Goal: Task Accomplishment & Management: Manage account settings

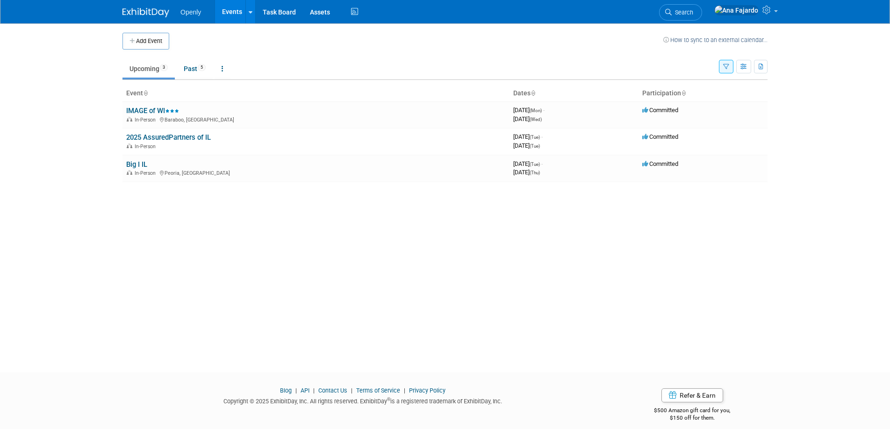
click at [198, 133] on link "2025 AssuredPartners of IL" at bounding box center [168, 137] width 85 height 8
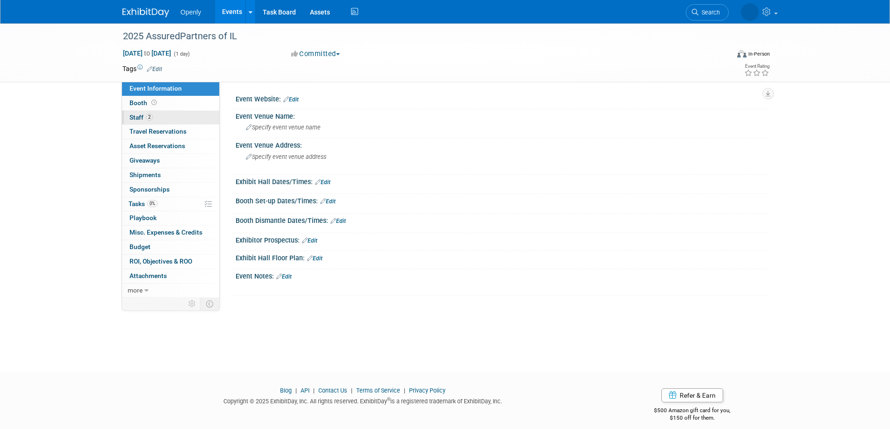
click at [167, 113] on link "2 Staff 2" at bounding box center [170, 118] width 97 height 14
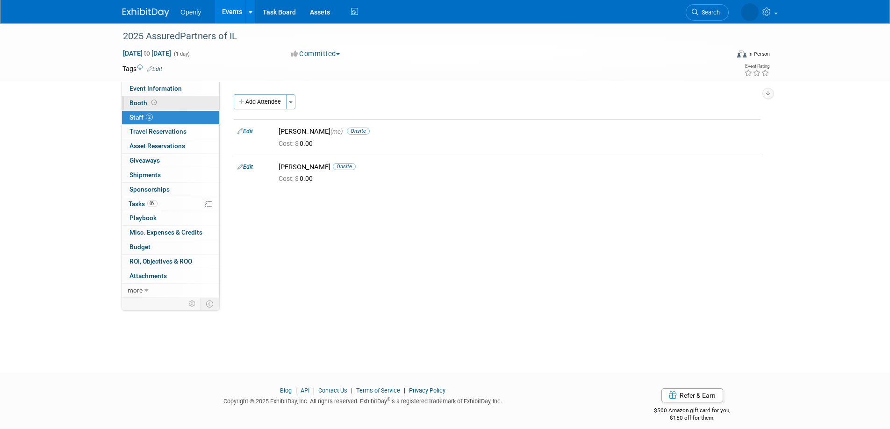
click at [167, 102] on link "Booth" at bounding box center [170, 103] width 97 height 14
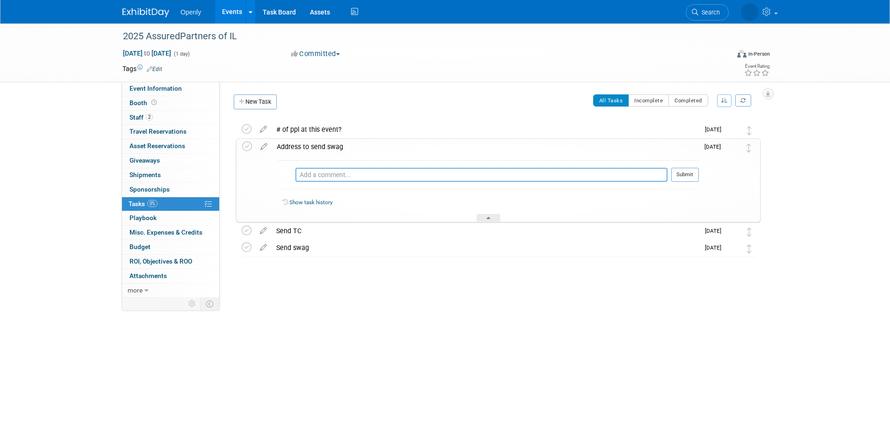
click at [367, 179] on textarea at bounding box center [482, 175] width 372 height 14
type textarea "1"
drag, startPoint x: 427, startPoint y: 174, endPoint x: 296, endPoint y: 174, distance: 131.0
click at [314, 174] on textarea "2200 Emblem Cir Unit 106 Oswego, IL 60543" at bounding box center [491, 175] width 354 height 14
type textarea "2200 Emblem Cir Unit 106 Oswego, IL 60543"
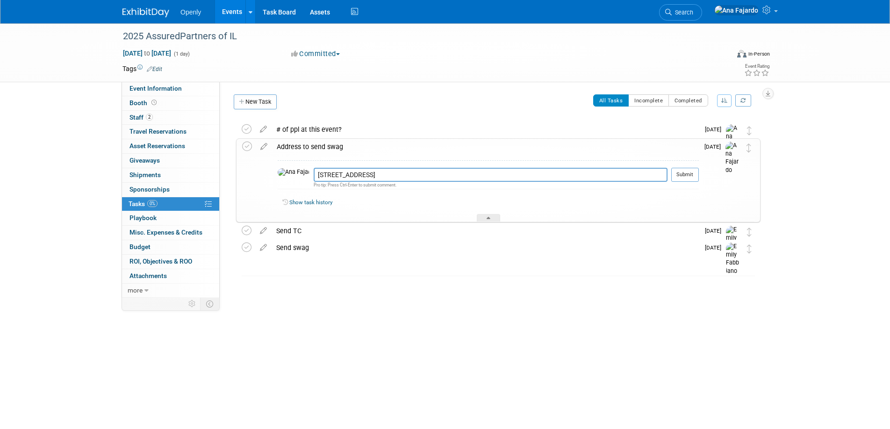
click at [689, 178] on button "Submit" at bounding box center [686, 175] width 28 height 14
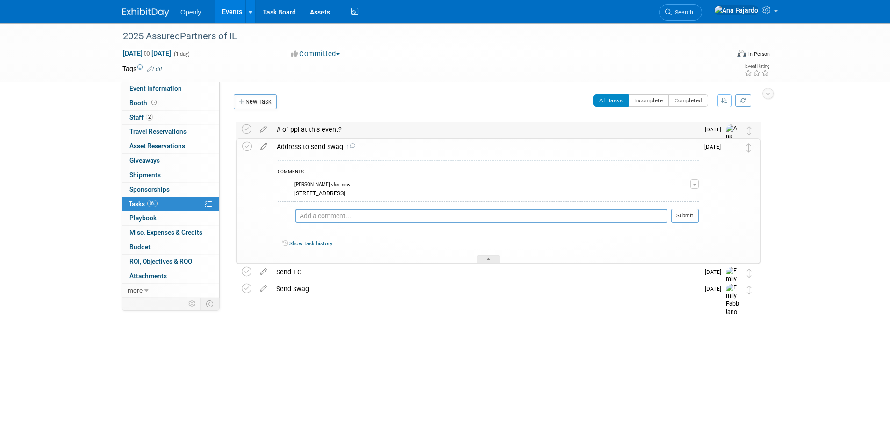
click at [336, 127] on div "# of ppl at this event?" at bounding box center [486, 130] width 428 height 16
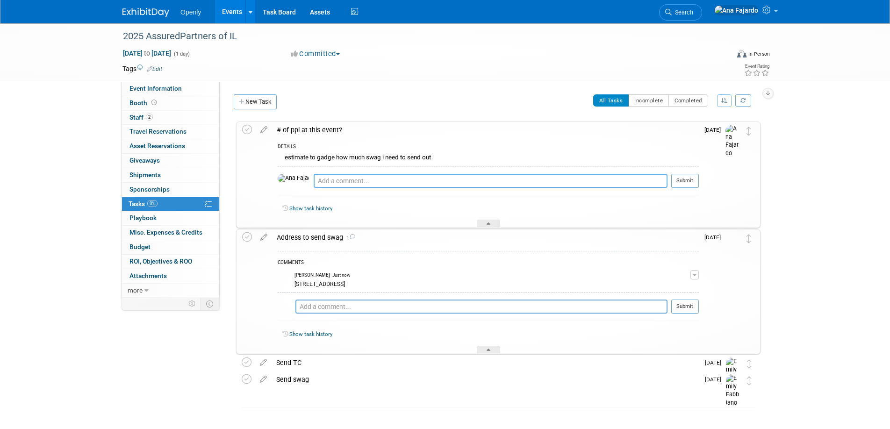
click at [353, 179] on textarea at bounding box center [491, 181] width 354 height 14
click at [319, 180] on textarea "approx 300 people" at bounding box center [491, 181] width 354 height 14
click at [369, 181] on textarea "approx. 300 people" at bounding box center [491, 181] width 354 height 14
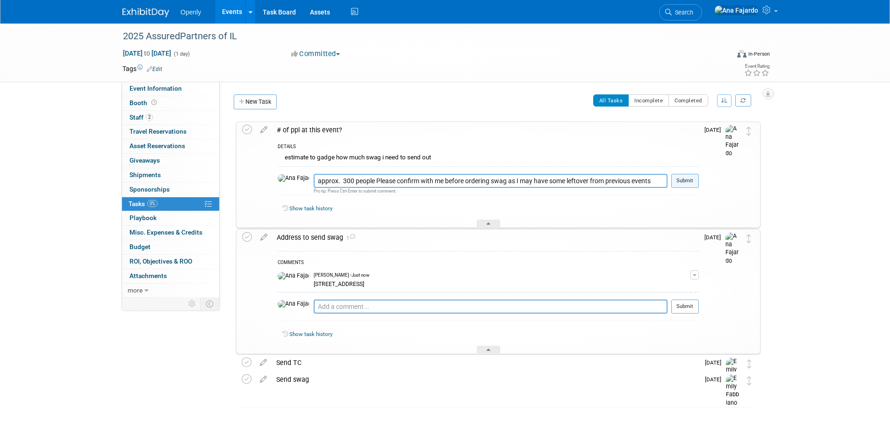
type textarea "approx. 300 people Please confirm with me before ordering swag as I may have so…"
click at [694, 181] on button "Submit" at bounding box center [686, 181] width 28 height 14
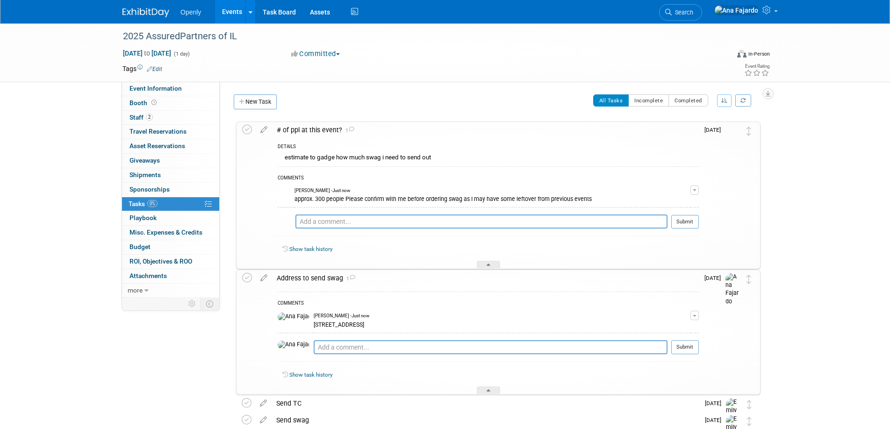
click at [231, 12] on link "Events" at bounding box center [232, 11] width 34 height 23
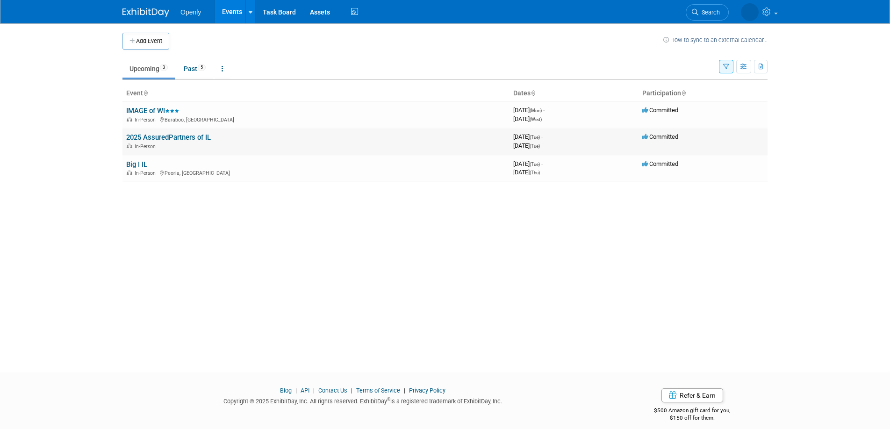
click at [168, 138] on link "2025 AssuredPartners of IL" at bounding box center [168, 137] width 85 height 8
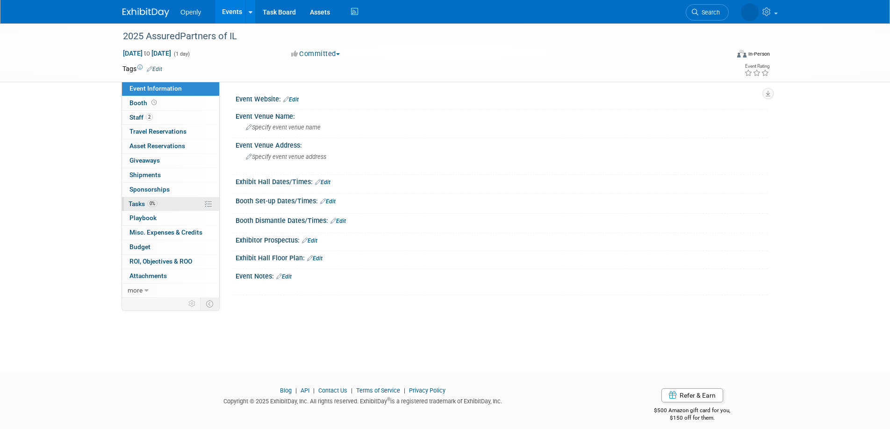
click at [148, 207] on span "Tasks 0%" at bounding box center [143, 203] width 29 height 7
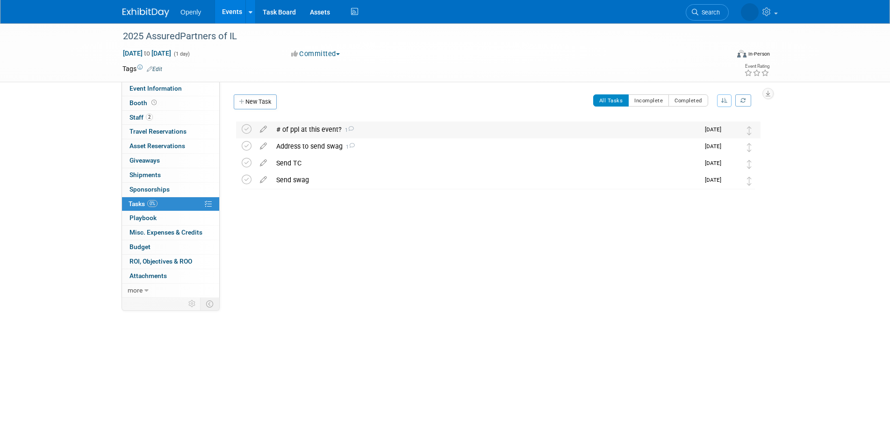
click at [343, 131] on span "1" at bounding box center [348, 130] width 12 height 6
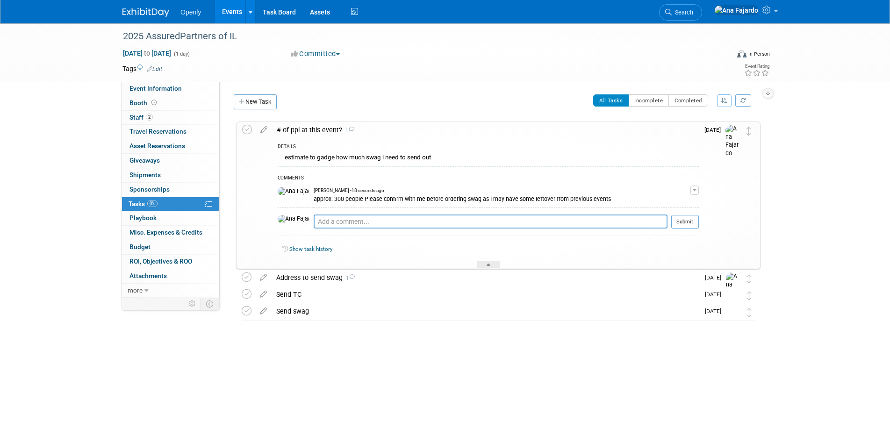
click at [331, 203] on div "approx. 300 people Please confirm with me before ordering swag as I may have so…" at bounding box center [502, 198] width 377 height 9
click at [696, 191] on span "button" at bounding box center [695, 190] width 4 height 2
click at [669, 202] on link "Edit Comment" at bounding box center [662, 203] width 74 height 13
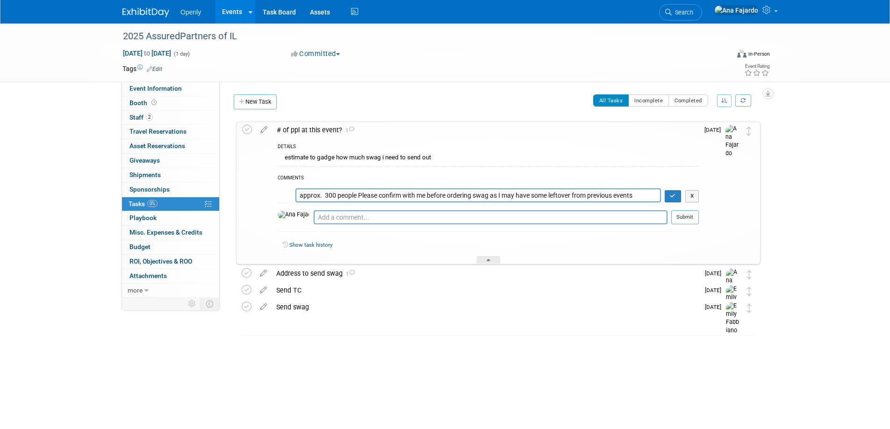
click at [329, 195] on textarea "approx. 300 people Please confirm with me before ordering swag as I may have so…" at bounding box center [479, 195] width 366 height 14
type textarea "approx. 100 people Please confirm with me before ordering swag as I may have so…"
click at [671, 196] on button "button" at bounding box center [673, 196] width 16 height 12
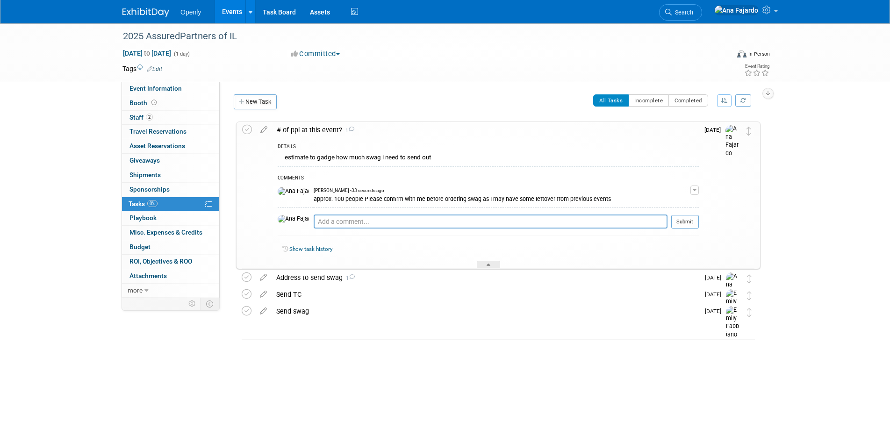
click at [231, 16] on link "Events" at bounding box center [232, 11] width 34 height 23
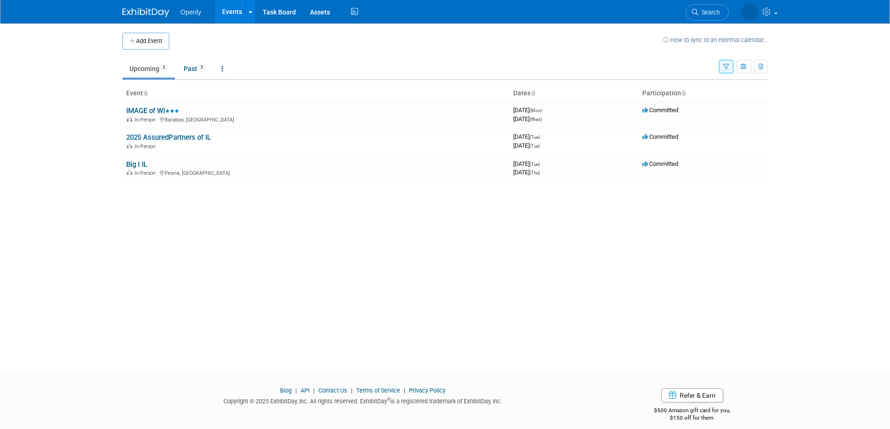
click at [133, 160] on link "Big I IL" at bounding box center [136, 164] width 21 height 8
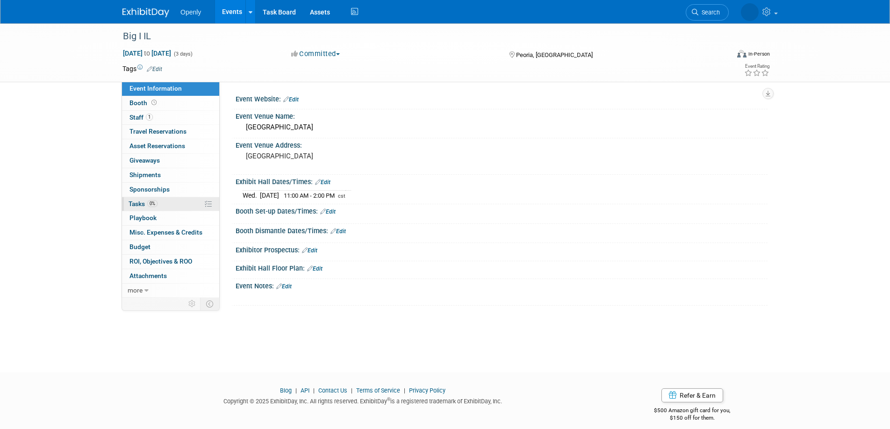
click at [174, 204] on link "0% Tasks 0%" at bounding box center [170, 204] width 97 height 14
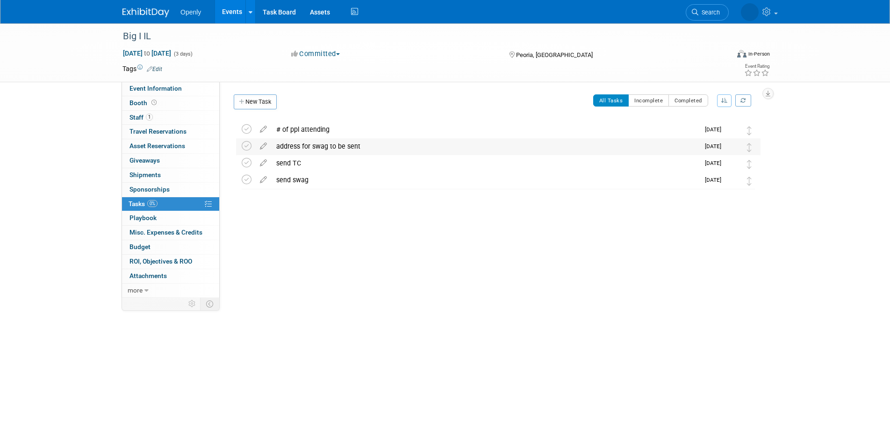
click at [509, 149] on div "address for swag to be sent" at bounding box center [486, 146] width 428 height 16
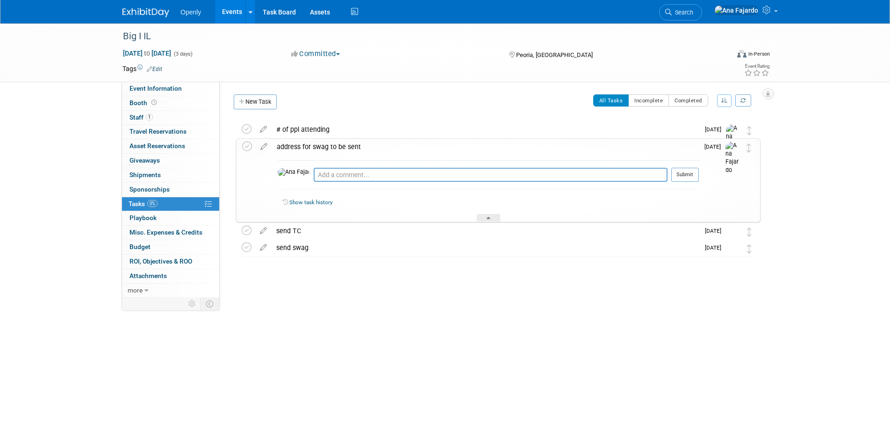
click at [463, 183] on div "Pro tip: Press Ctrl-Enter to submit comment." at bounding box center [491, 185] width 354 height 7
click at [465, 174] on textarea at bounding box center [491, 175] width 354 height 14
paste textarea "2200 Emblem Cir Unit 106 Oswego, IL 60543"
type textarea "2200 Emblem Cir Unit 106 Oswego, IL 60543"
click at [687, 173] on button "Submit" at bounding box center [686, 175] width 28 height 14
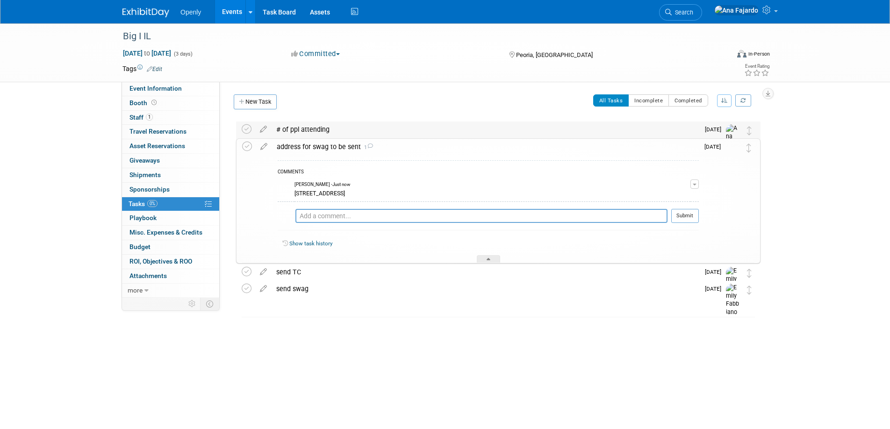
drag, startPoint x: 492, startPoint y: 123, endPoint x: 487, endPoint y: 127, distance: 6.6
click at [492, 123] on div "# of ppl attending" at bounding box center [486, 130] width 428 height 16
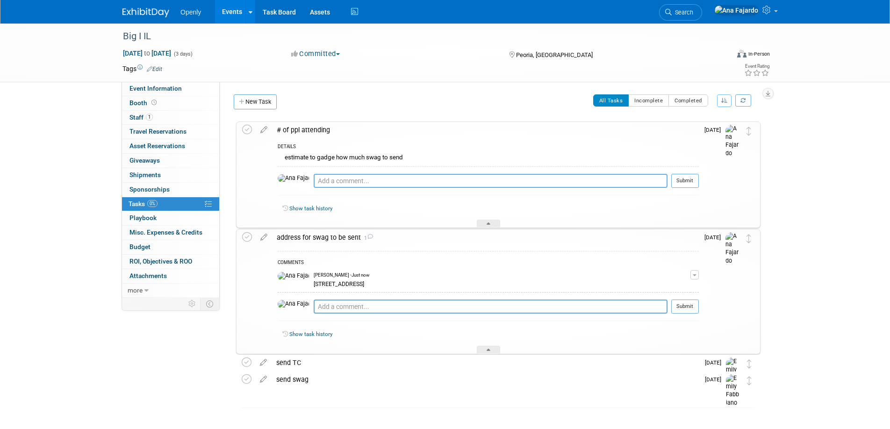
click at [395, 176] on textarea at bounding box center [491, 181] width 354 height 14
type textarea "approx. 300 but confirm prior to ordering swag as I may some leftover from prev…"
click at [688, 185] on button "Submit" at bounding box center [686, 181] width 28 height 14
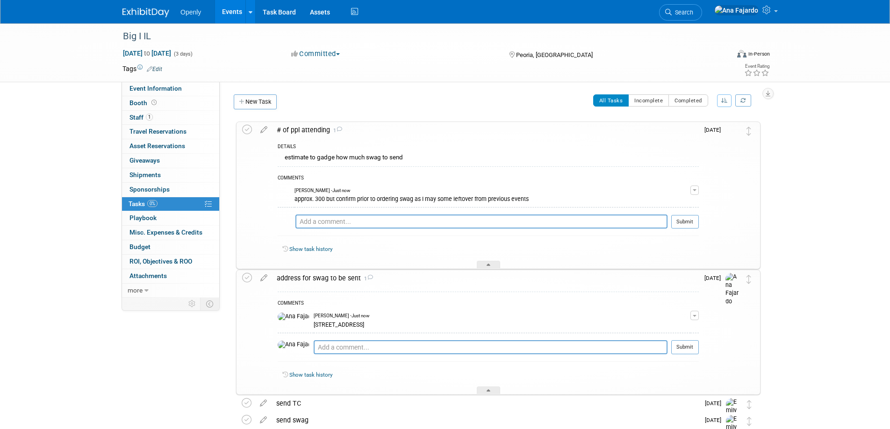
click at [242, 130] on icon at bounding box center [247, 130] width 10 height 10
click at [246, 279] on icon at bounding box center [247, 278] width 10 height 10
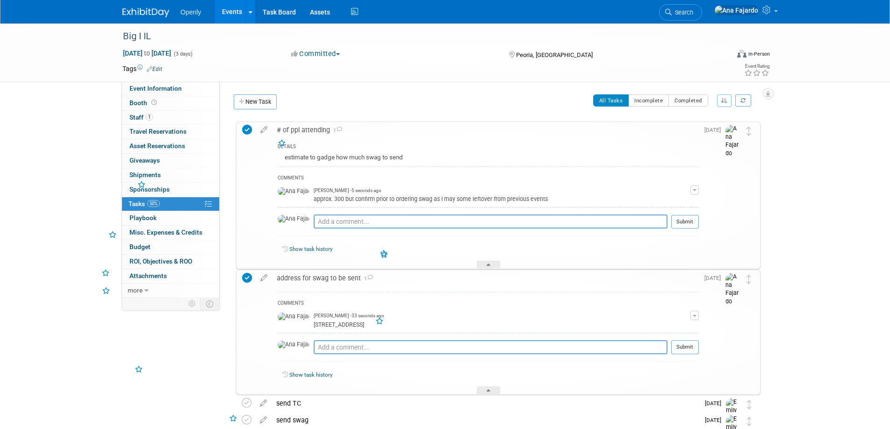
click at [243, 15] on link "Events" at bounding box center [232, 11] width 34 height 23
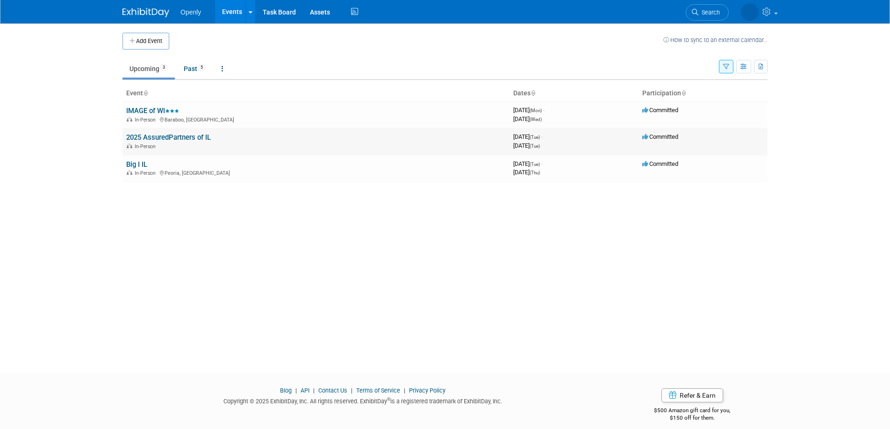
click at [180, 133] on td "2025 AssuredPartners of IL In-Person" at bounding box center [316, 141] width 387 height 27
drag, startPoint x: 179, startPoint y: 137, endPoint x: 174, endPoint y: 138, distance: 4.8
click at [178, 137] on link "2025 AssuredPartners of IL" at bounding box center [168, 137] width 85 height 8
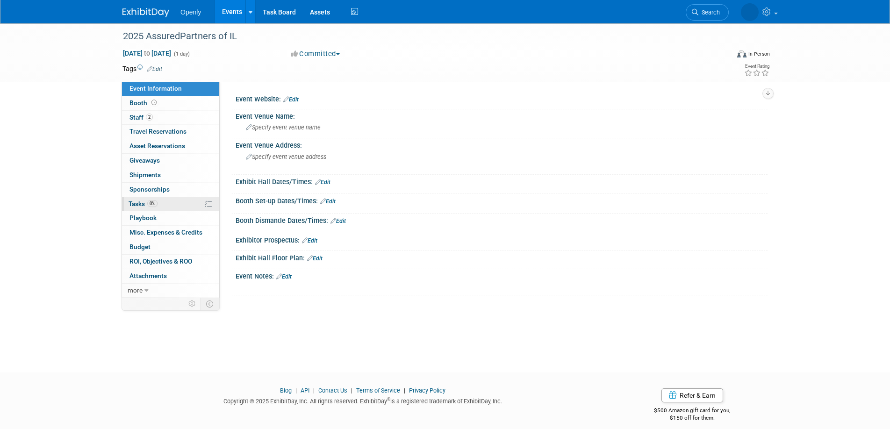
click at [149, 208] on link "0% Tasks 0%" at bounding box center [170, 204] width 97 height 14
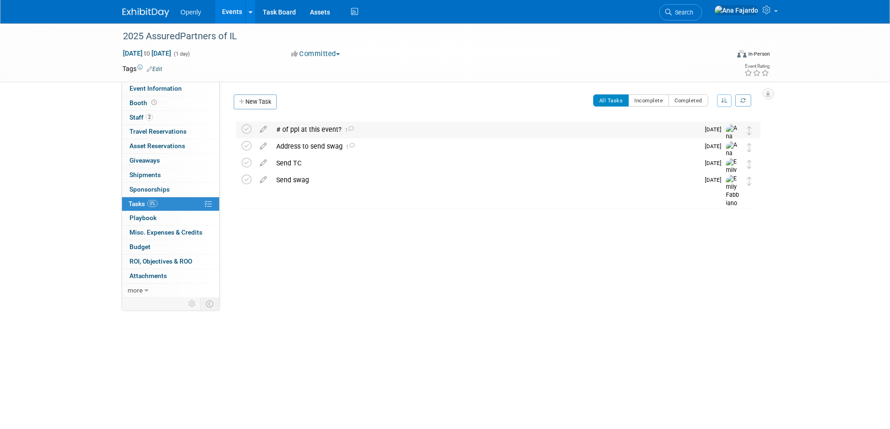
drag, startPoint x: 246, startPoint y: 132, endPoint x: 245, endPoint y: 137, distance: 4.7
click at [245, 132] on icon at bounding box center [247, 129] width 10 height 10
click at [245, 145] on icon at bounding box center [247, 146] width 10 height 10
click at [239, 4] on link "Events" at bounding box center [232, 11] width 34 height 23
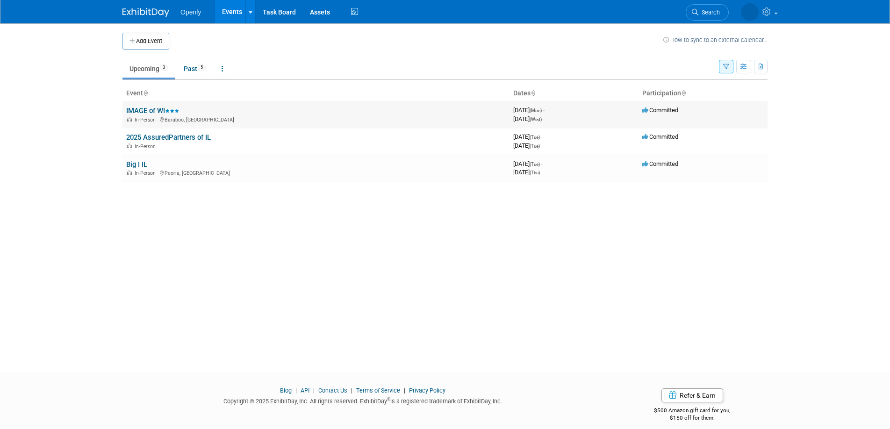
click at [151, 109] on link "IMAGE of WI" at bounding box center [152, 111] width 53 height 8
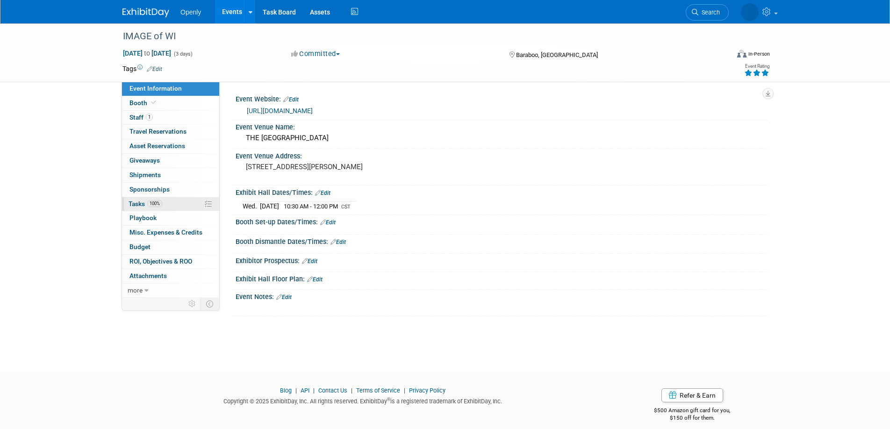
click at [137, 203] on span "Tasks 100%" at bounding box center [146, 203] width 34 height 7
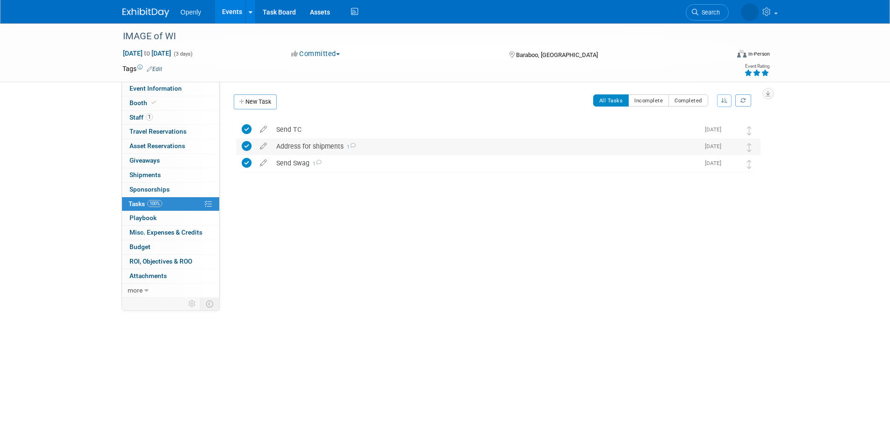
click at [305, 146] on div "Address for shipments 1" at bounding box center [486, 146] width 428 height 16
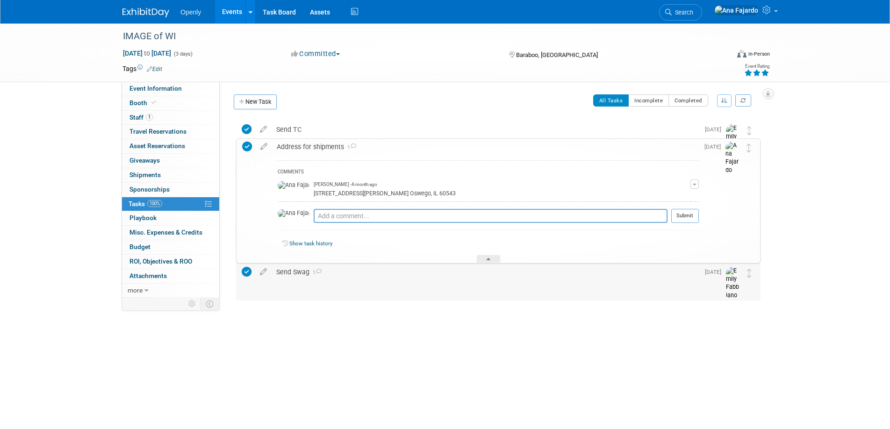
click at [362, 276] on div "Send Swag 1" at bounding box center [486, 272] width 428 height 16
